Goal: Task Accomplishment & Management: Complete application form

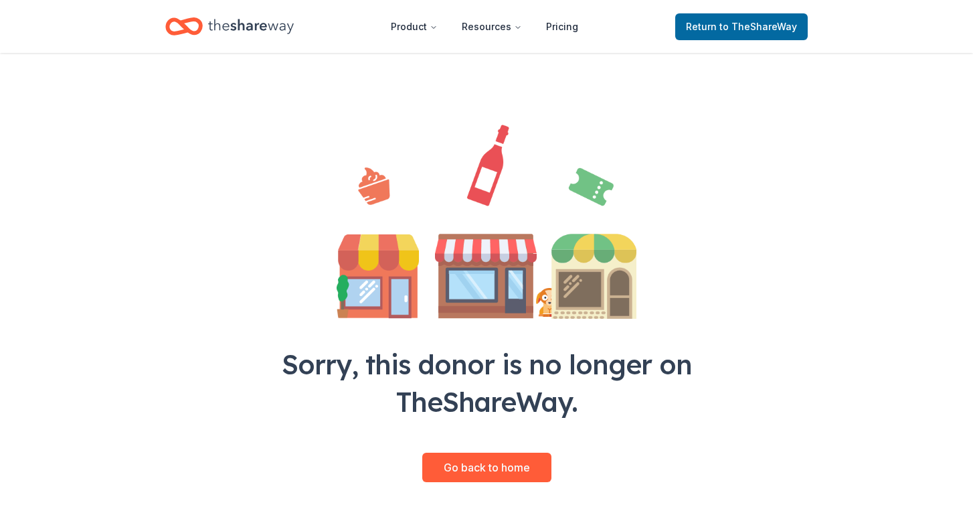
scroll to position [86, 0]
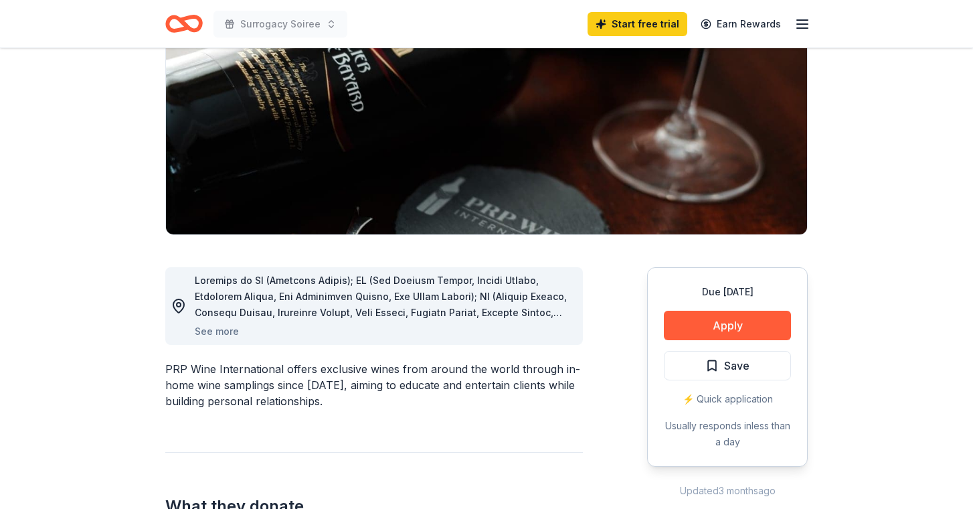
scroll to position [175, 0]
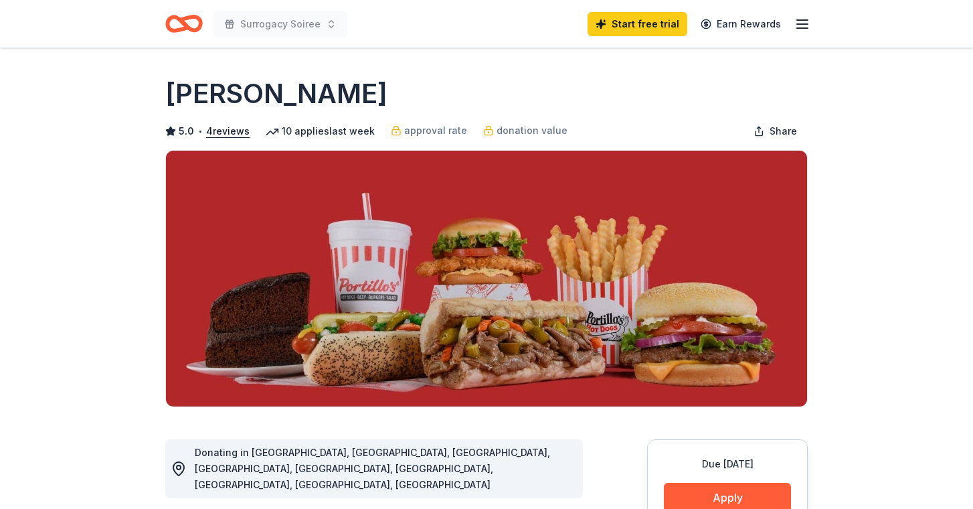
scroll to position [19, 0]
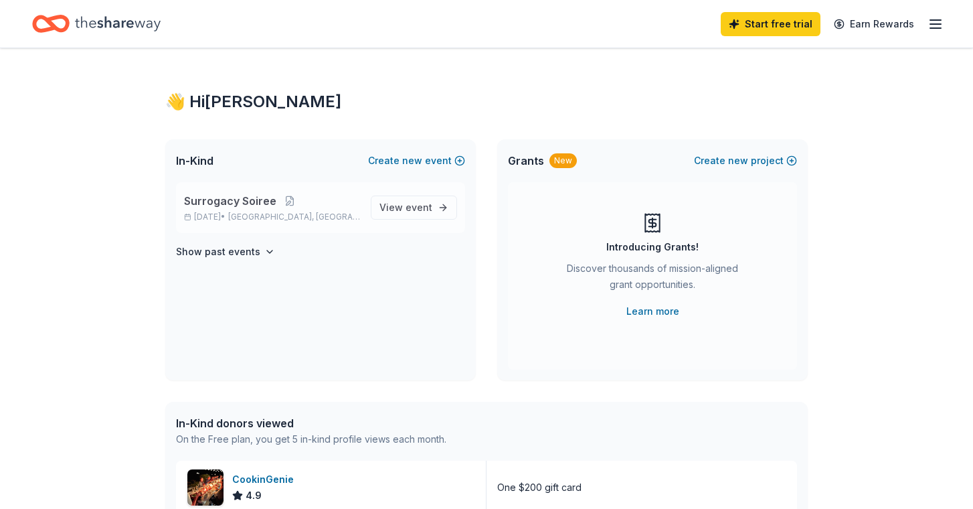
click at [228, 208] on span "Surrogacy Soiree" at bounding box center [230, 201] width 92 height 16
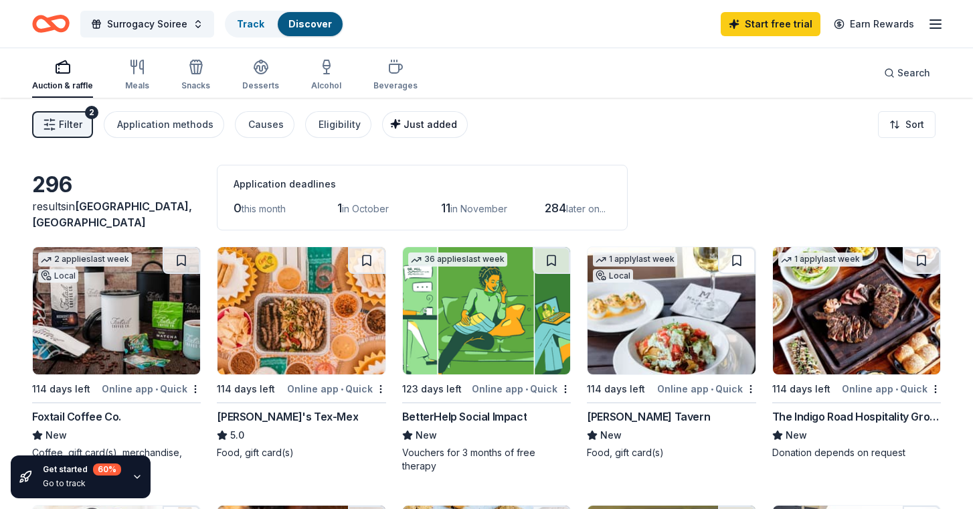
click at [425, 133] on button "Just added" at bounding box center [425, 124] width 86 height 27
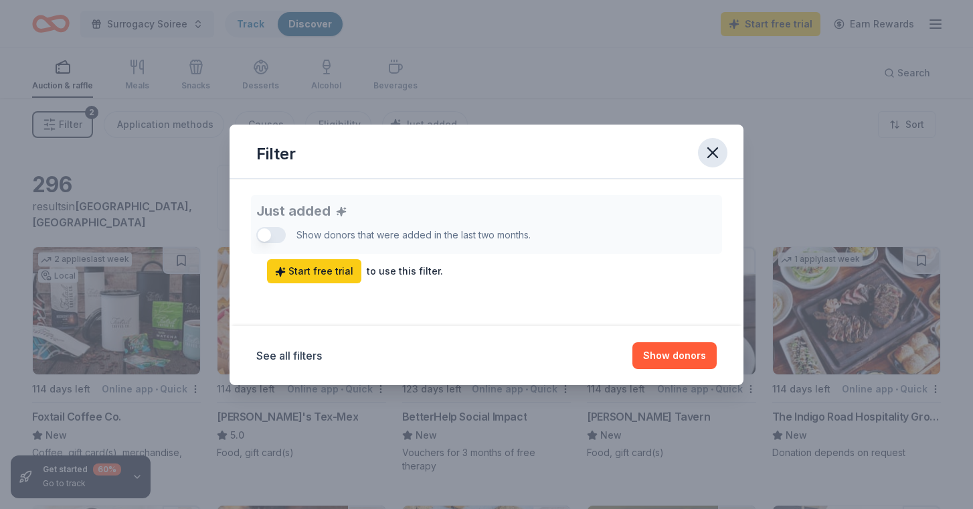
click at [710, 152] on icon "button" at bounding box center [713, 152] width 19 height 19
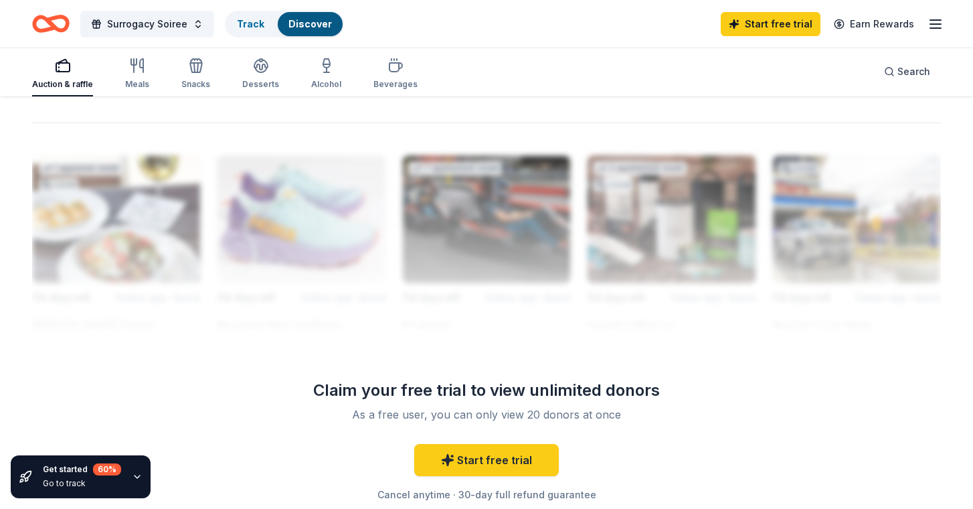
scroll to position [1295, 0]
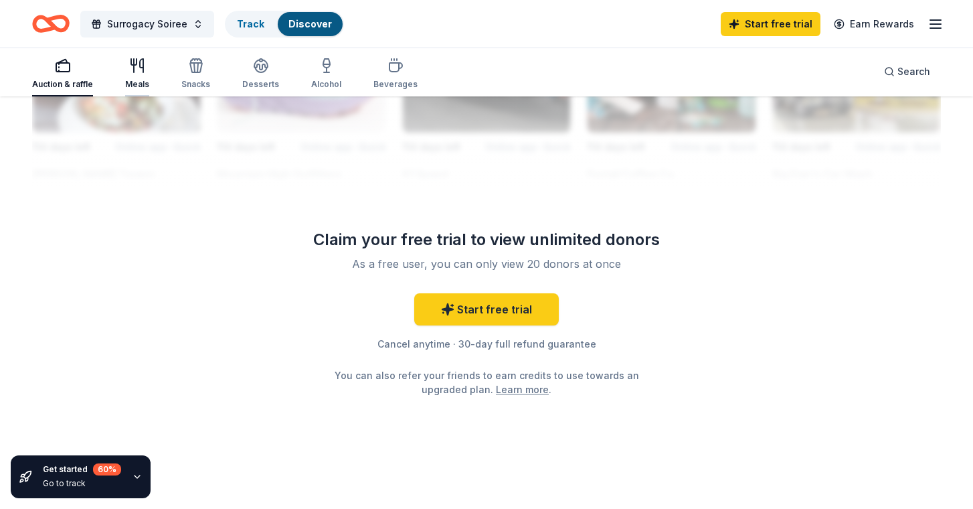
click at [132, 73] on icon "button" at bounding box center [137, 66] width 16 height 16
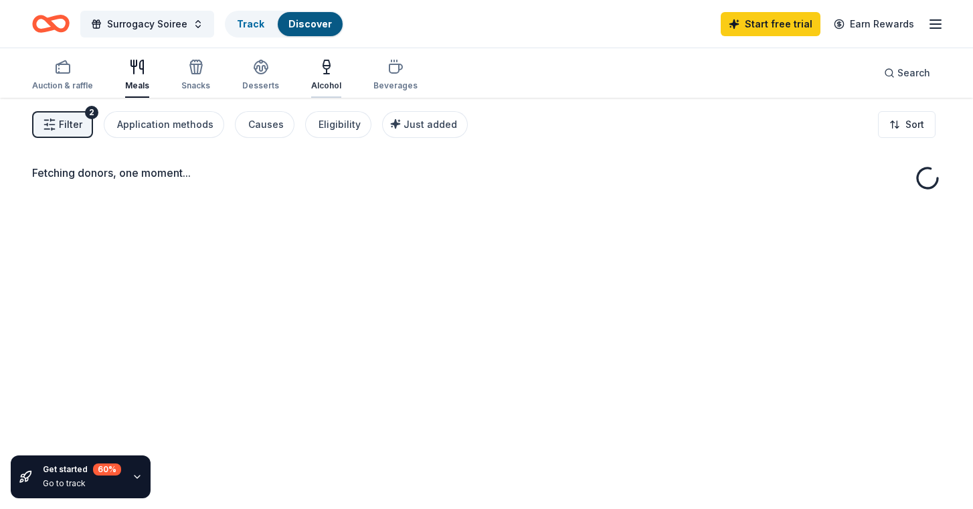
click at [325, 72] on icon "button" at bounding box center [327, 67] width 16 height 16
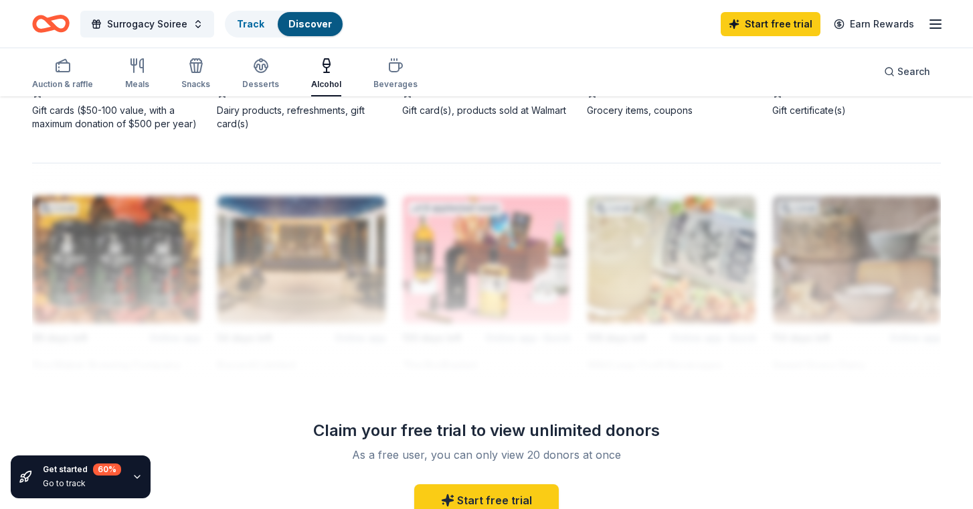
scroll to position [1175, 0]
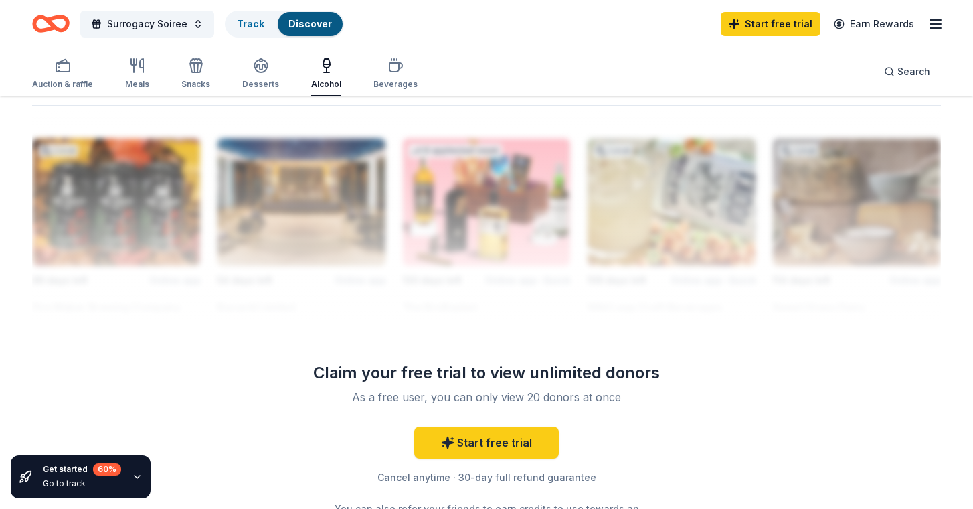
click at [411, 66] on div "Auction & raffle Meals Snacks Desserts Alcohol Beverages Search" at bounding box center [486, 72] width 909 height 50
click at [378, 72] on div "button" at bounding box center [396, 66] width 44 height 16
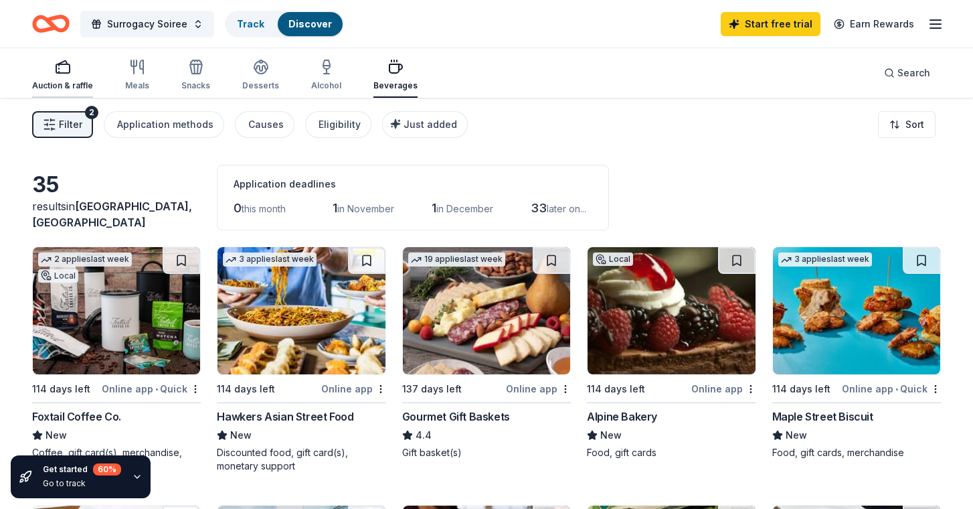
click at [56, 74] on icon "button" at bounding box center [63, 67] width 16 height 16
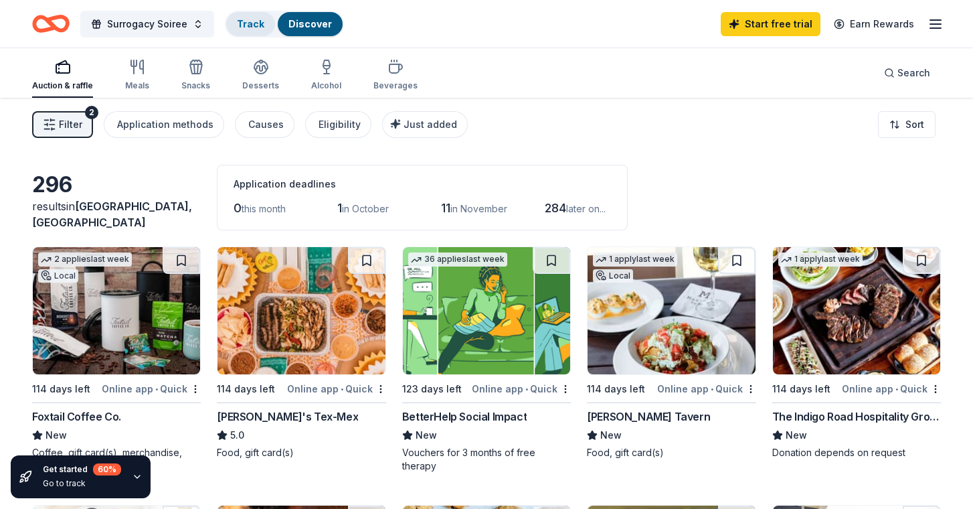
click at [255, 23] on link "Track" at bounding box center [250, 23] width 27 height 11
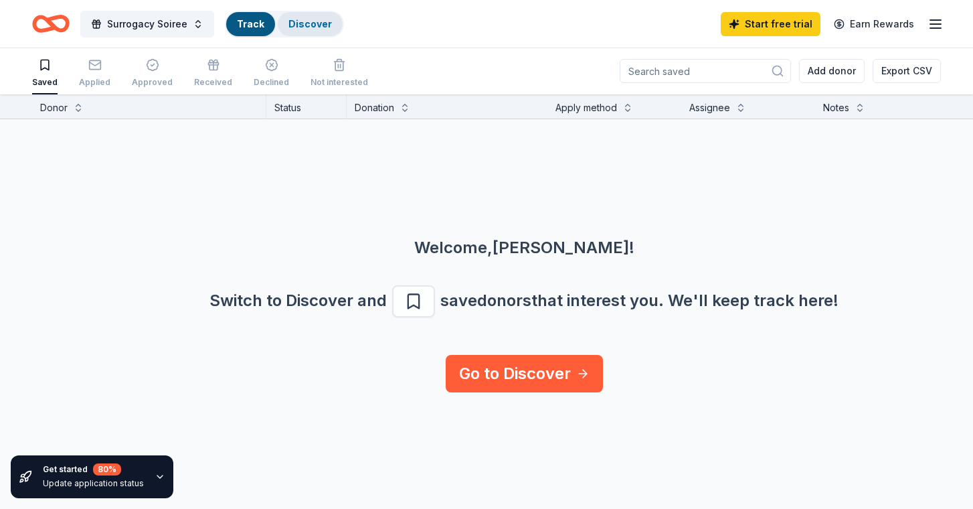
click at [315, 29] on link "Discover" at bounding box center [311, 23] width 44 height 11
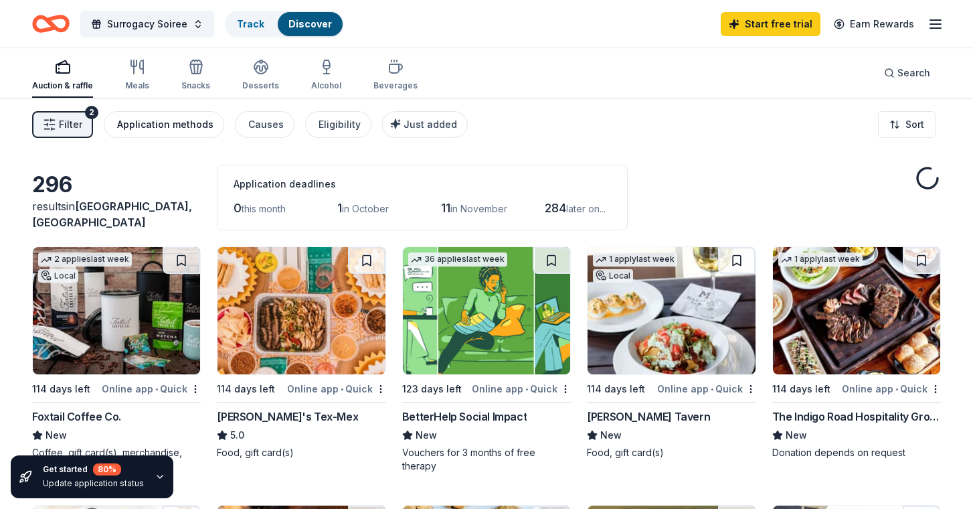
click at [171, 123] on div "Application methods" at bounding box center [165, 124] width 96 height 16
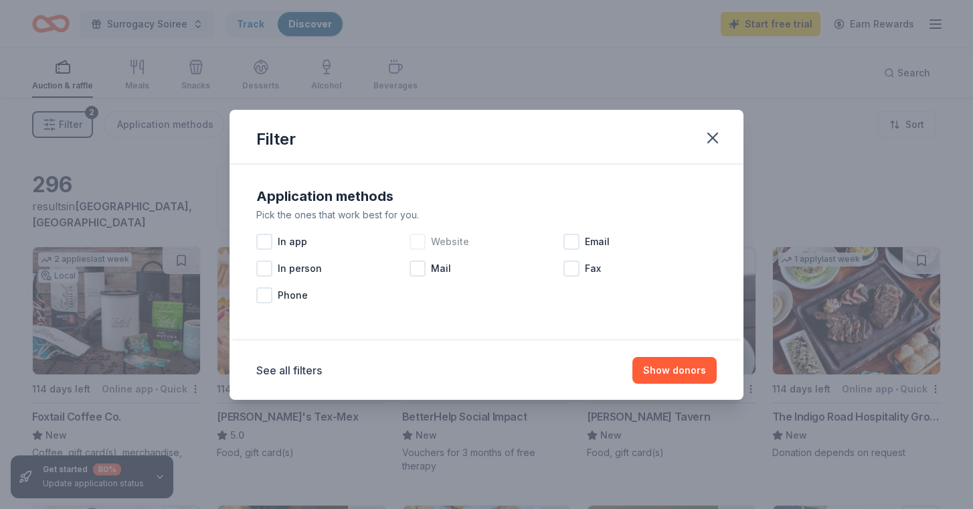
click at [414, 238] on div at bounding box center [418, 242] width 16 height 16
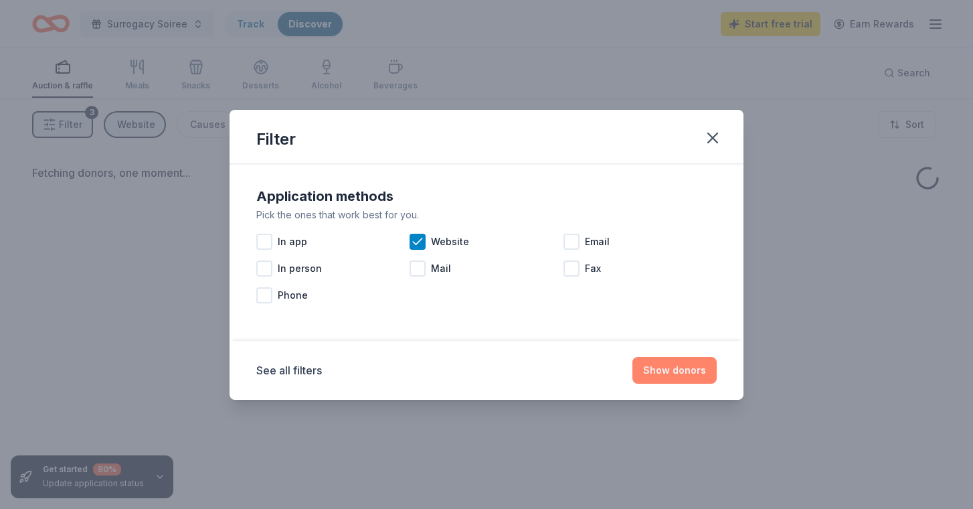
click at [675, 380] on button "Show donors" at bounding box center [675, 370] width 84 height 27
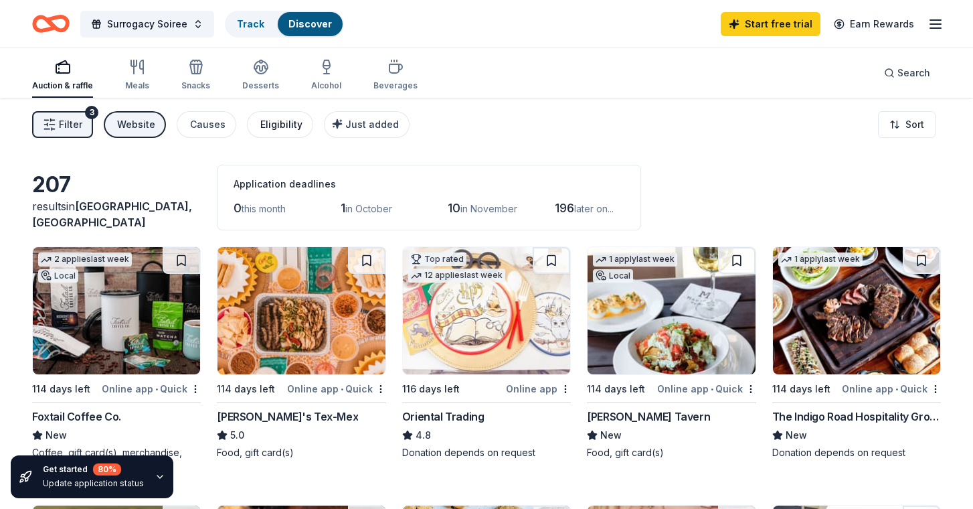
click at [271, 127] on div "Eligibility" at bounding box center [281, 124] width 42 height 16
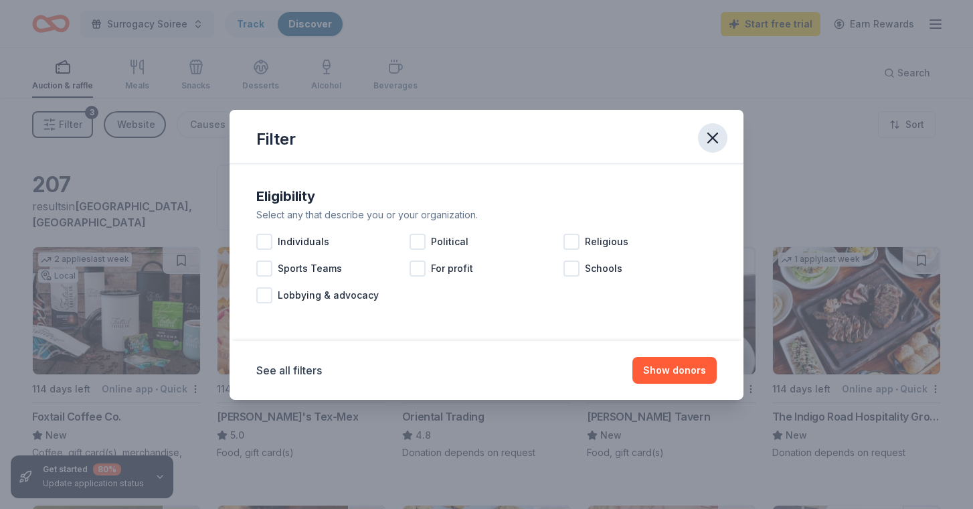
click at [714, 135] on icon "button" at bounding box center [712, 137] width 9 height 9
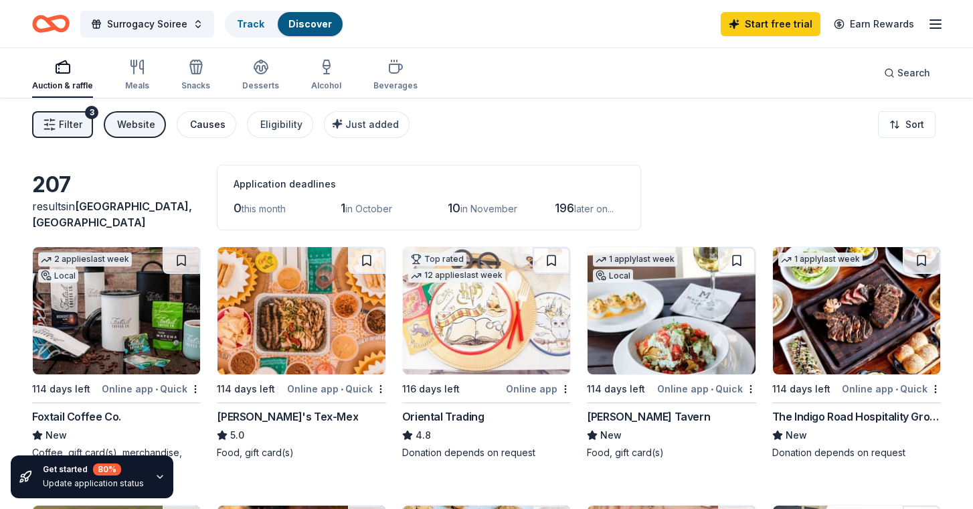
click at [208, 124] on div "Causes" at bounding box center [207, 124] width 35 height 16
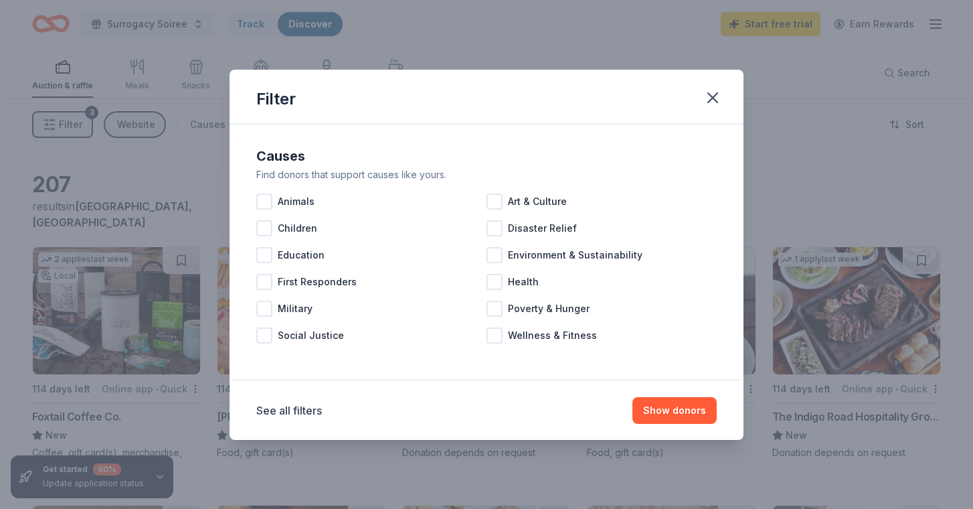
click at [736, 90] on div "Filter" at bounding box center [487, 97] width 514 height 54
click at [494, 335] on div at bounding box center [495, 335] width 16 height 16
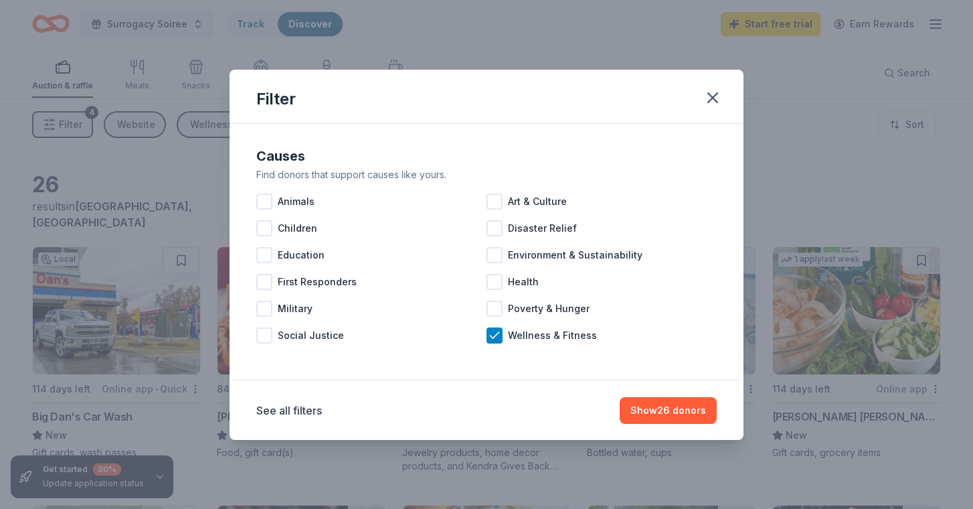
click at [294, 421] on div "See all filters Show 26 donors" at bounding box center [486, 410] width 461 height 27
click at [294, 411] on button "See all filters" at bounding box center [289, 410] width 66 height 16
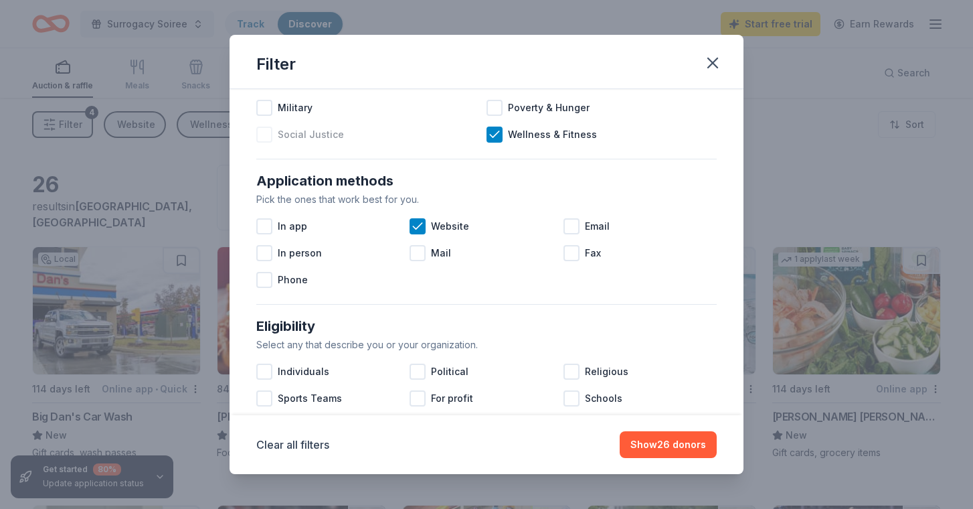
scroll to position [203, 0]
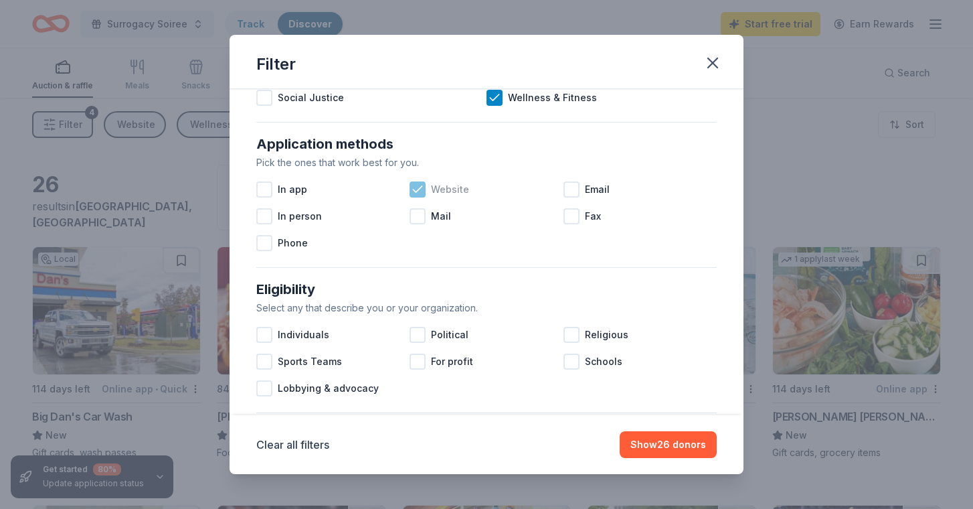
click at [416, 181] on div "Website" at bounding box center [486, 189] width 153 height 27
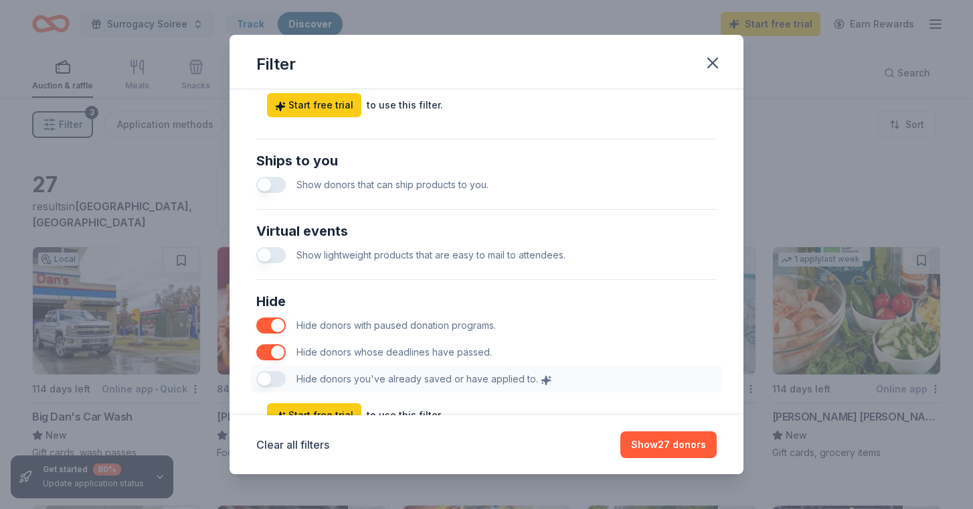
scroll to position [648, 0]
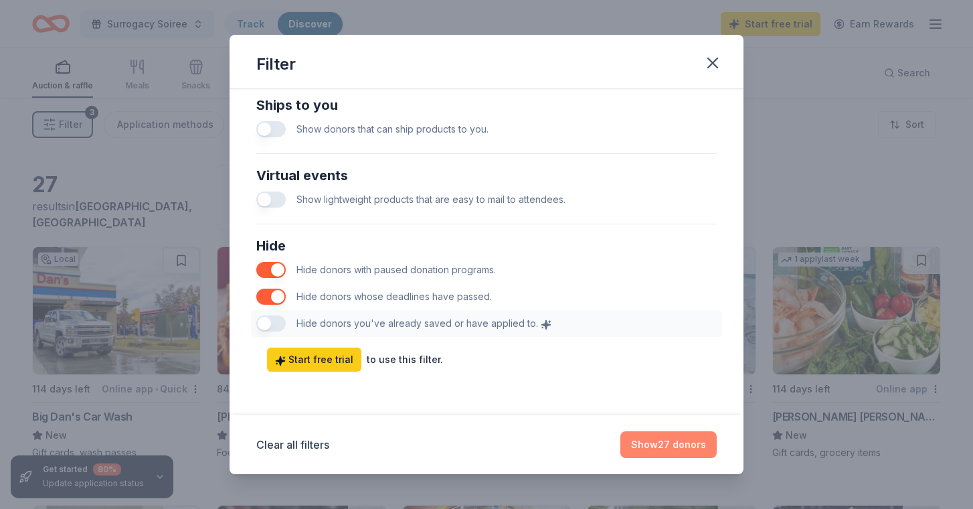
click at [659, 445] on button "Show 27 donors" at bounding box center [669, 444] width 96 height 27
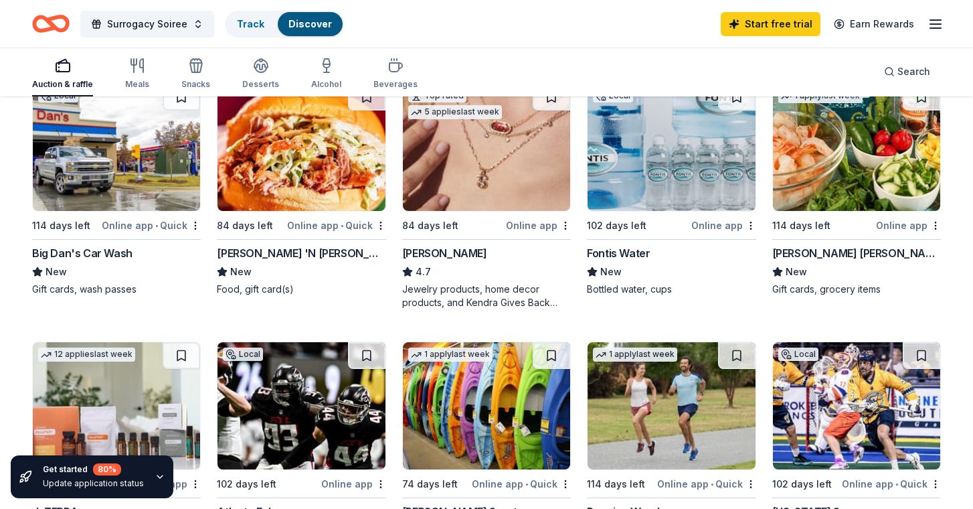
scroll to position [116, 0]
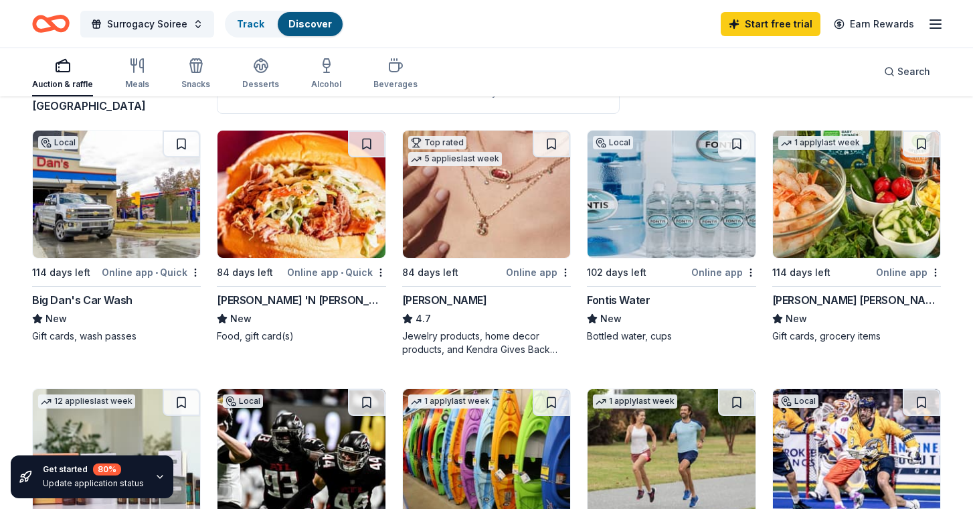
click at [331, 183] on img at bounding box center [301, 194] width 167 height 127
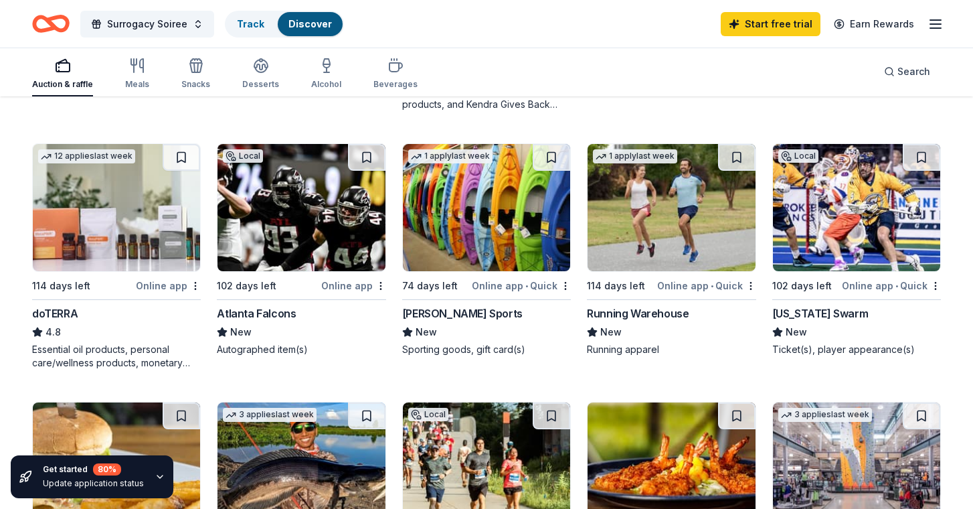
scroll to position [371, 0]
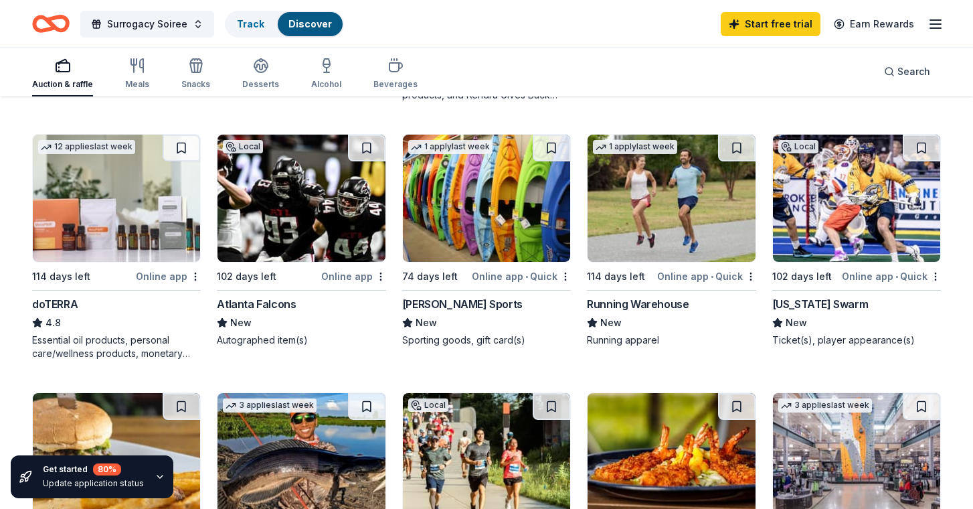
click at [333, 214] on img at bounding box center [301, 198] width 167 height 127
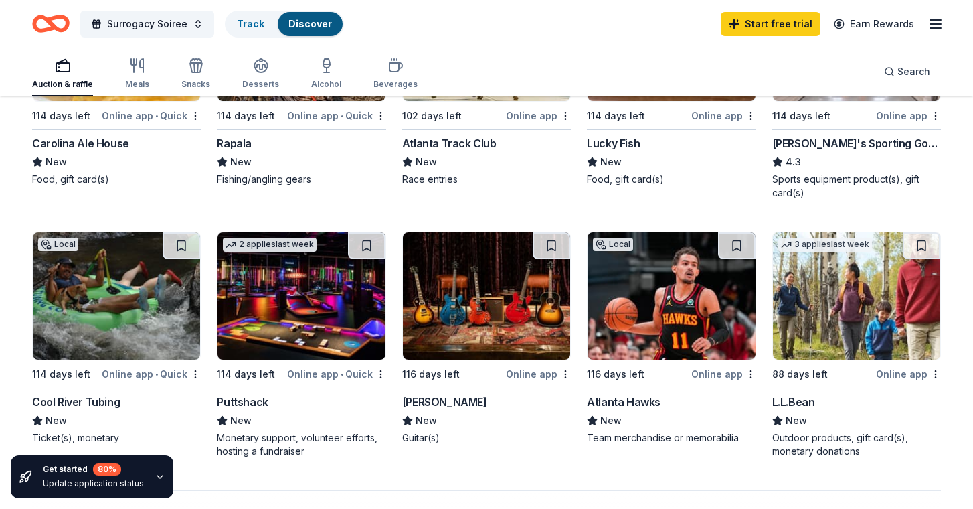
scroll to position [818, 0]
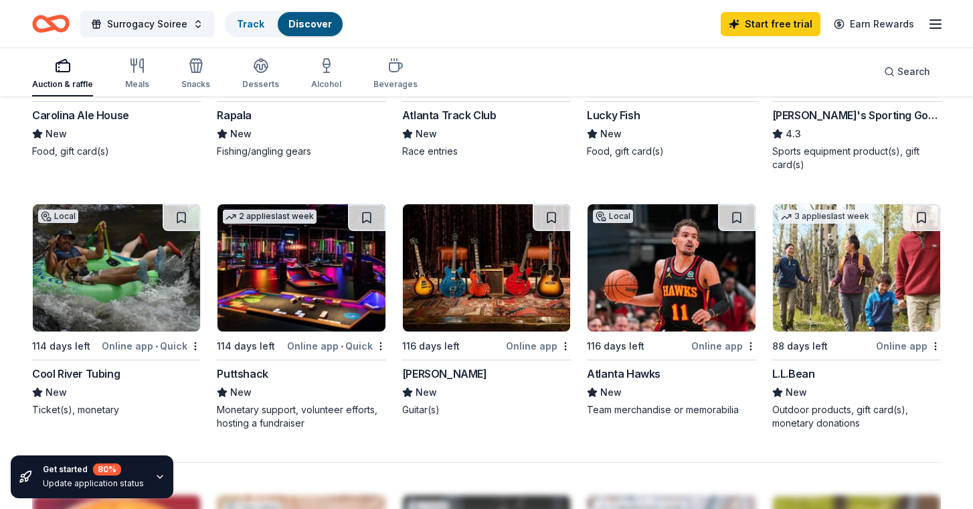
click at [135, 272] on img at bounding box center [116, 267] width 167 height 127
click at [483, 287] on img at bounding box center [486, 267] width 167 height 127
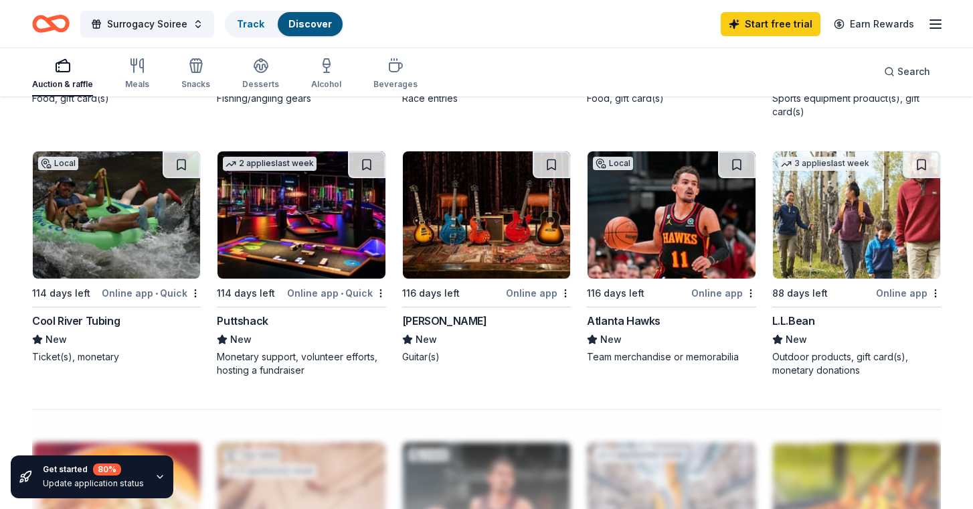
click at [676, 222] on img at bounding box center [671, 214] width 167 height 127
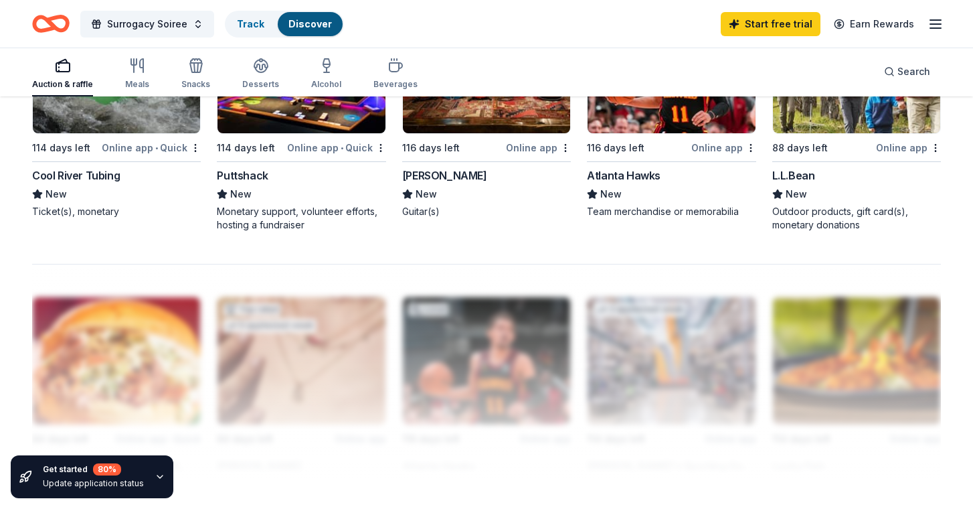
scroll to position [1085, 0]
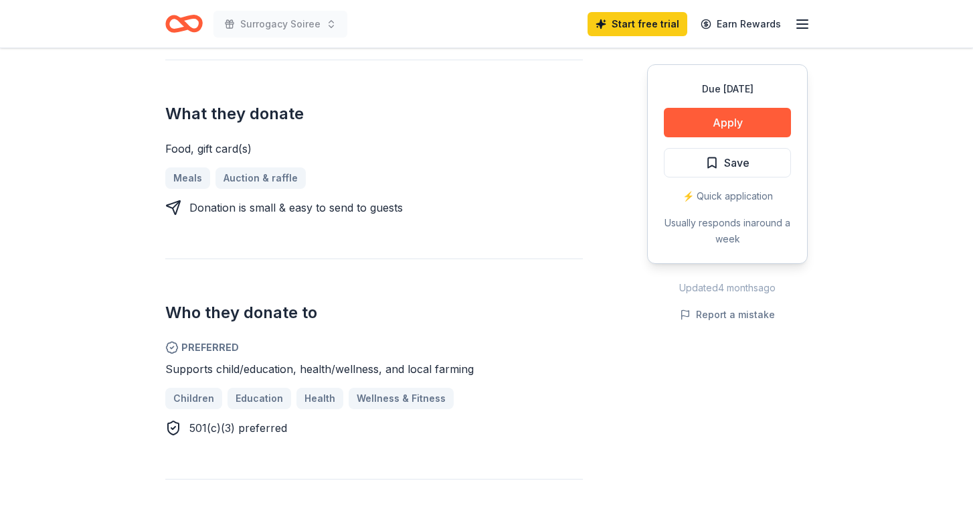
scroll to position [549, 0]
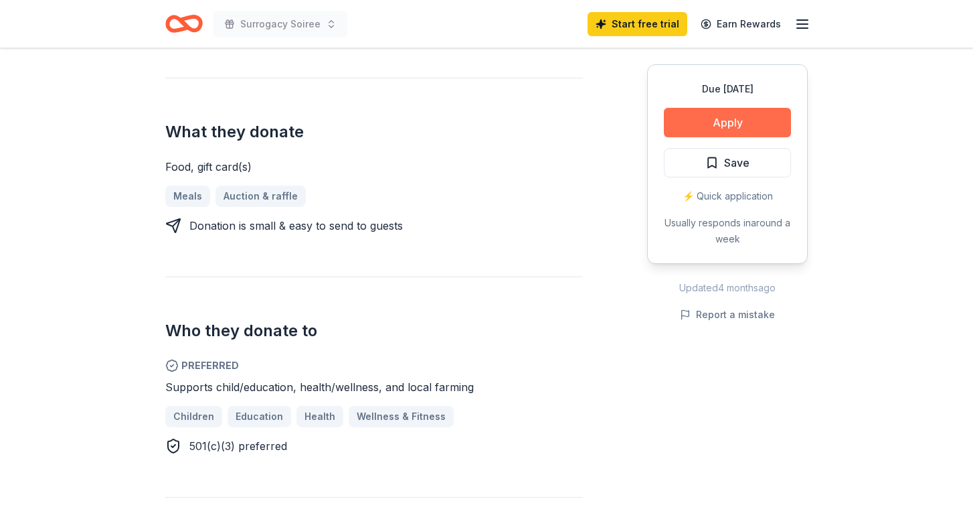
click at [738, 124] on button "Apply" at bounding box center [727, 122] width 127 height 29
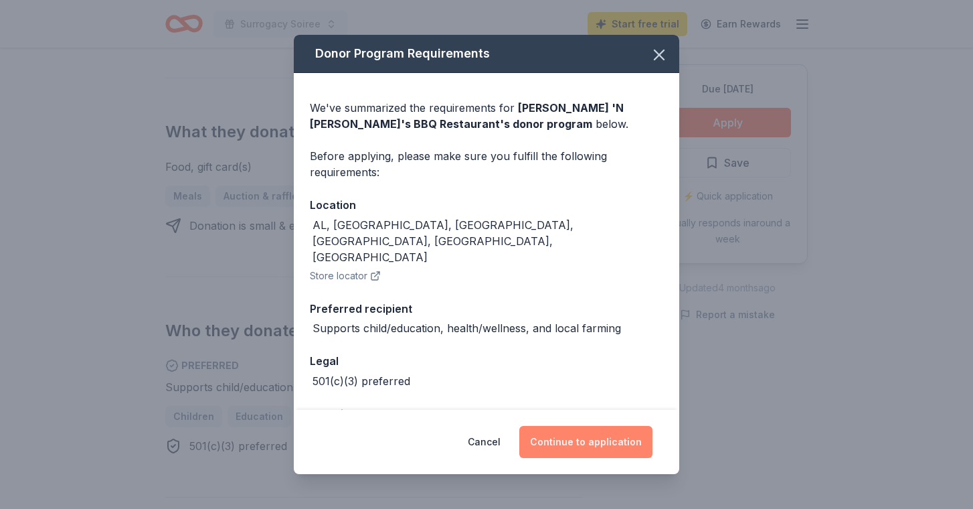
click at [597, 448] on button "Continue to application" at bounding box center [586, 442] width 133 height 32
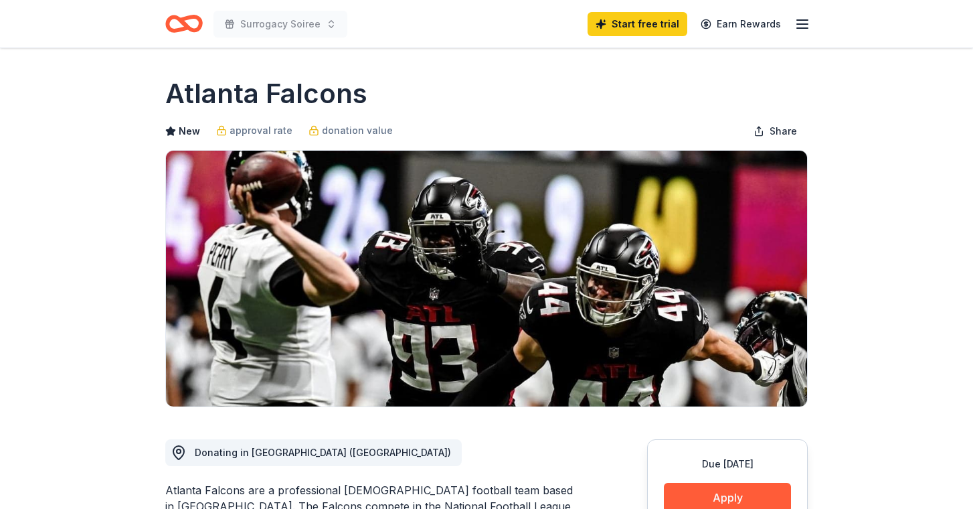
scroll to position [195, 0]
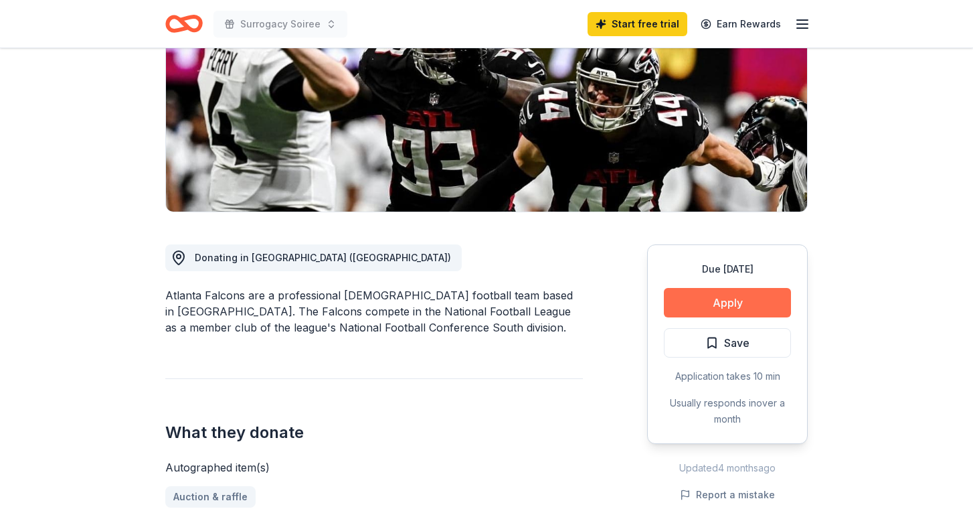
click at [773, 302] on button "Apply" at bounding box center [727, 302] width 127 height 29
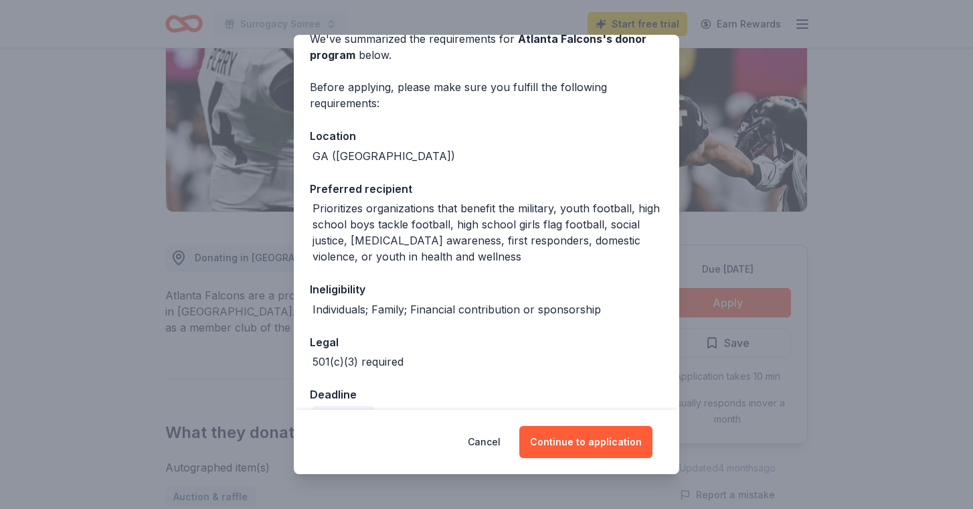
scroll to position [153, 0]
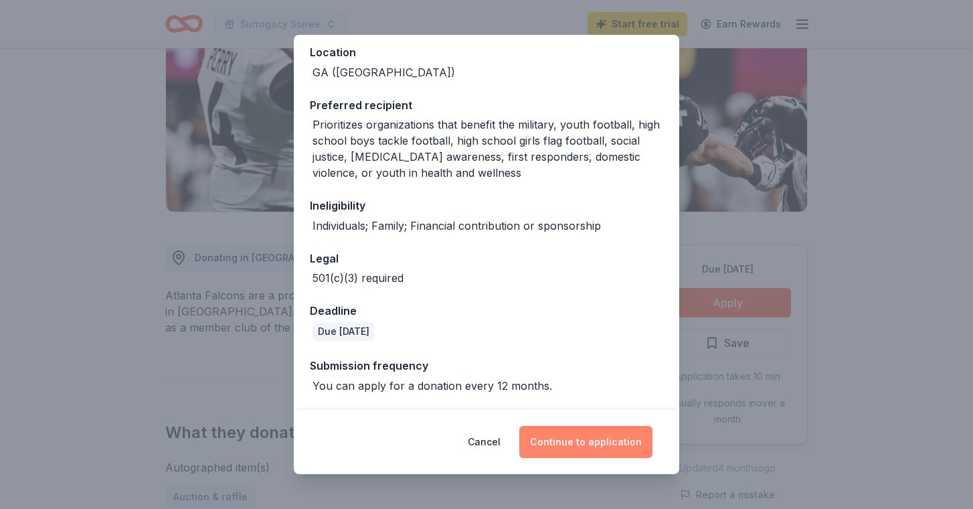
click at [598, 430] on button "Continue to application" at bounding box center [586, 442] width 133 height 32
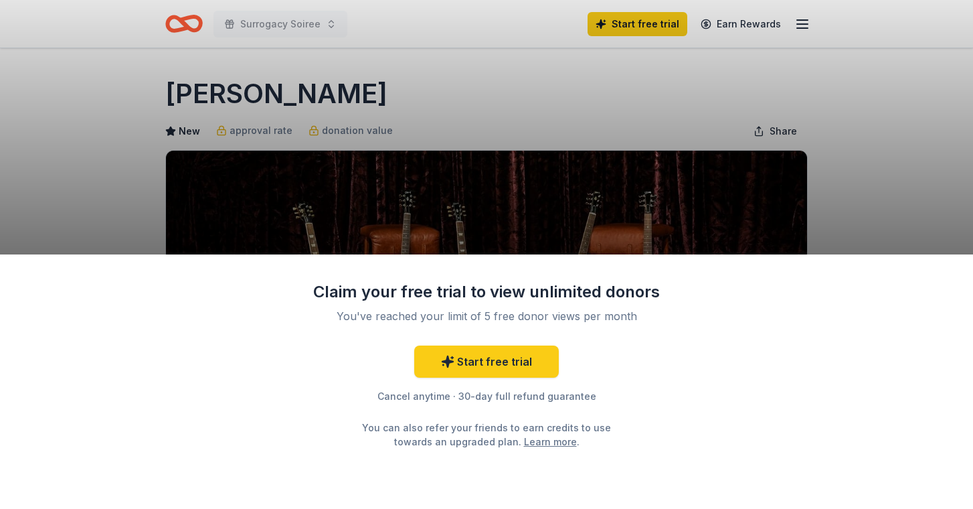
click at [557, 214] on div "Claim your free trial to view unlimited donors You've reached your limit of 5 f…" at bounding box center [486, 254] width 973 height 509
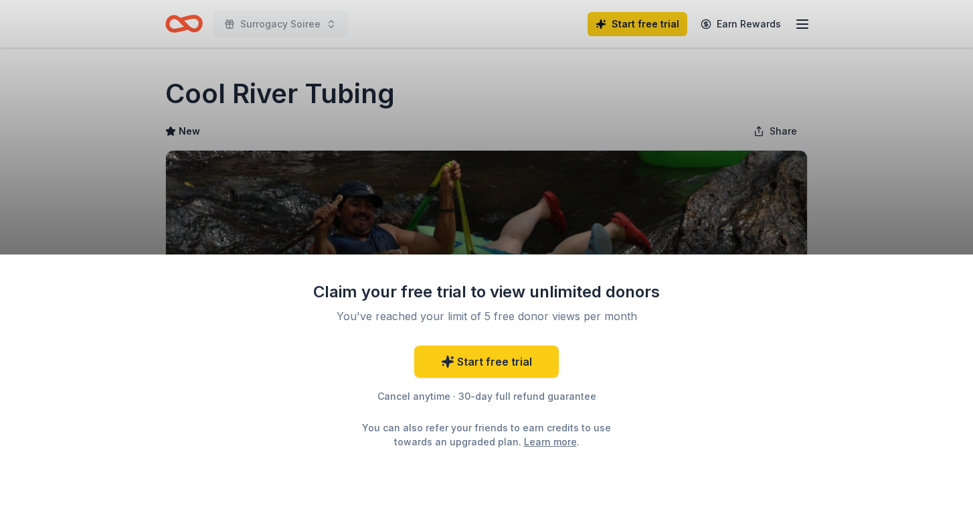
click at [866, 149] on div "Claim your free trial to view unlimited donors You've reached your limit of 5 f…" at bounding box center [486, 254] width 973 height 509
